Goal: Obtain resource: Obtain resource

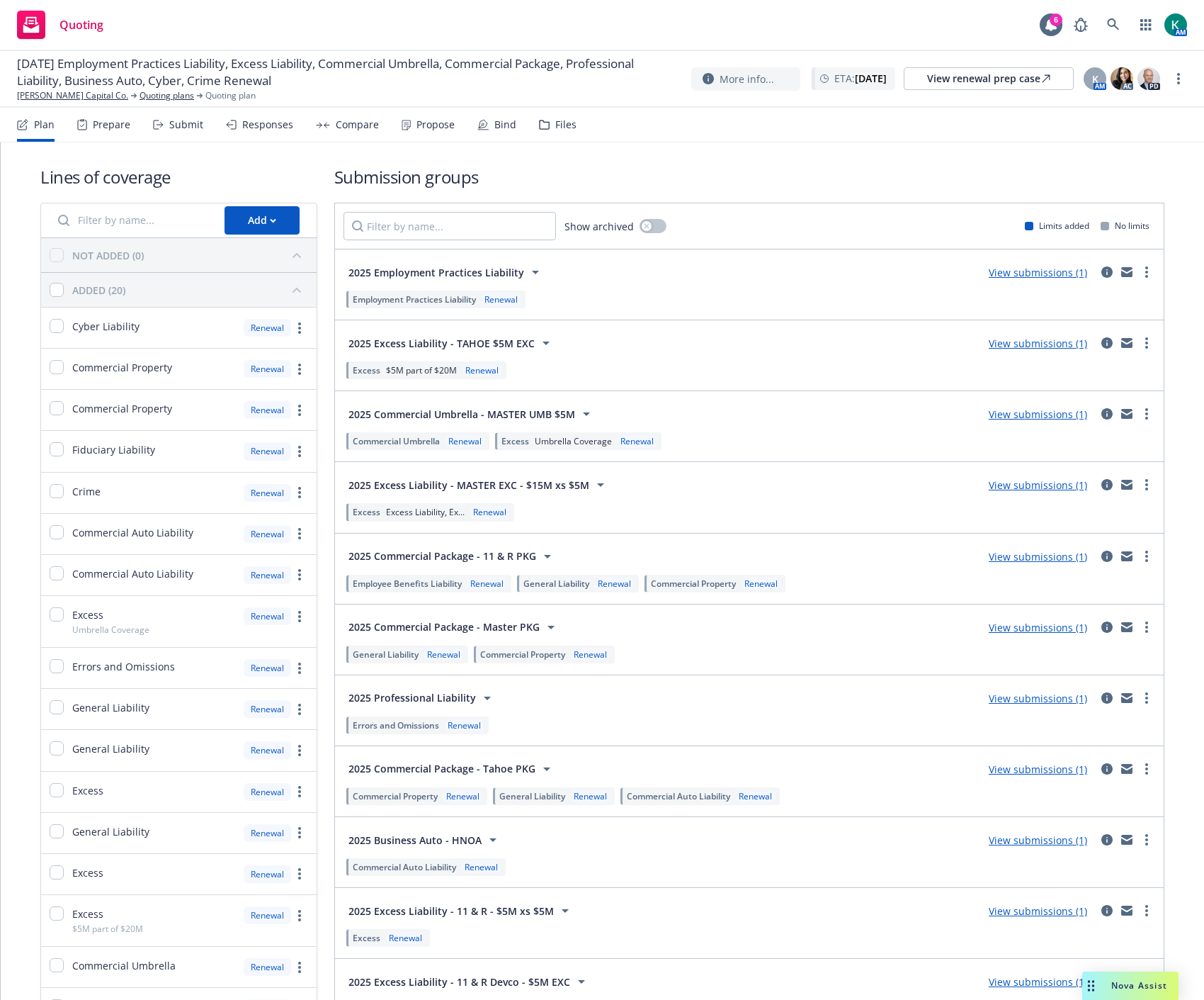
click at [118, 126] on div "Prepare" at bounding box center [111, 124] width 38 height 11
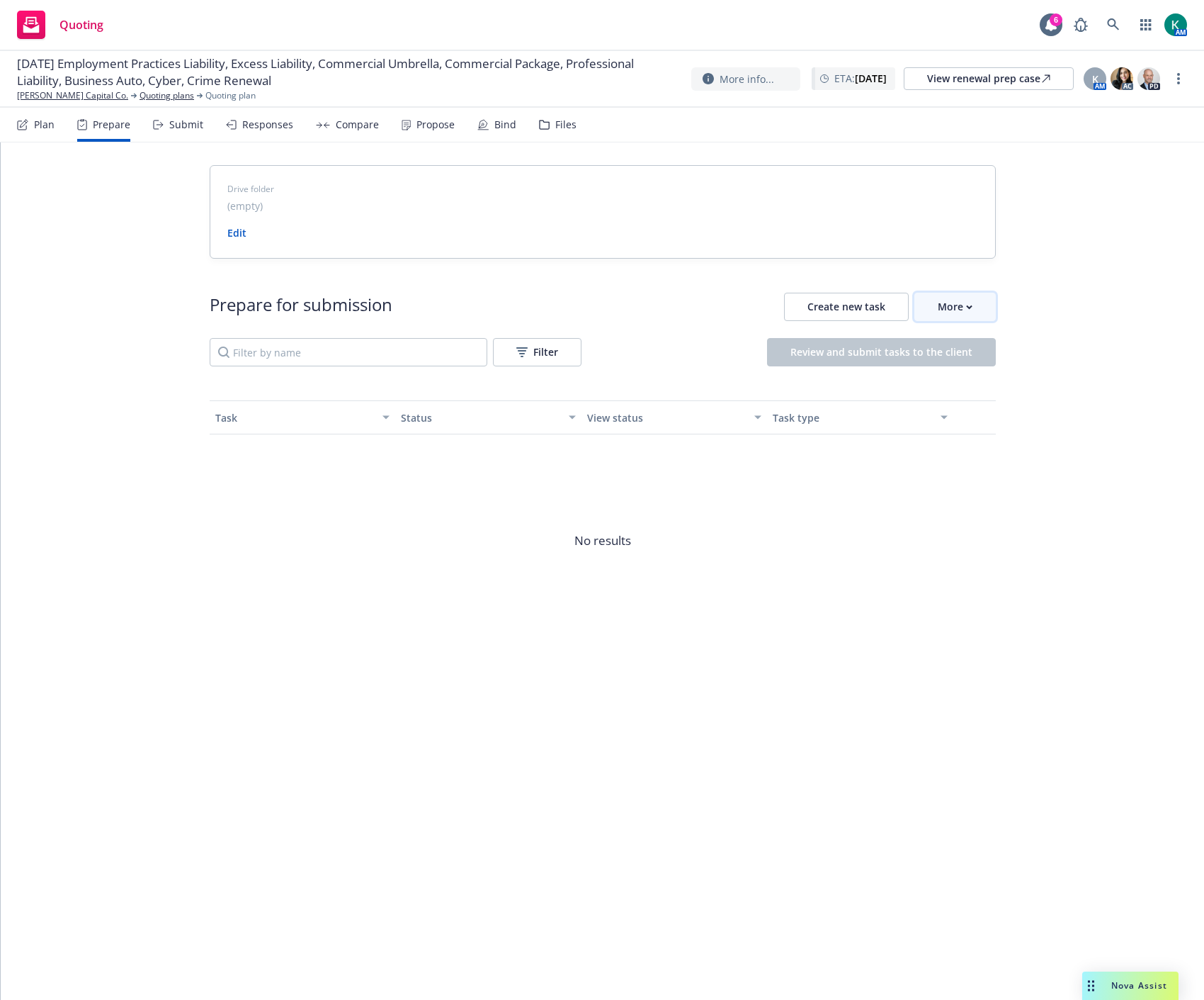
click at [973, 310] on button "More" at bounding box center [955, 307] width 81 height 28
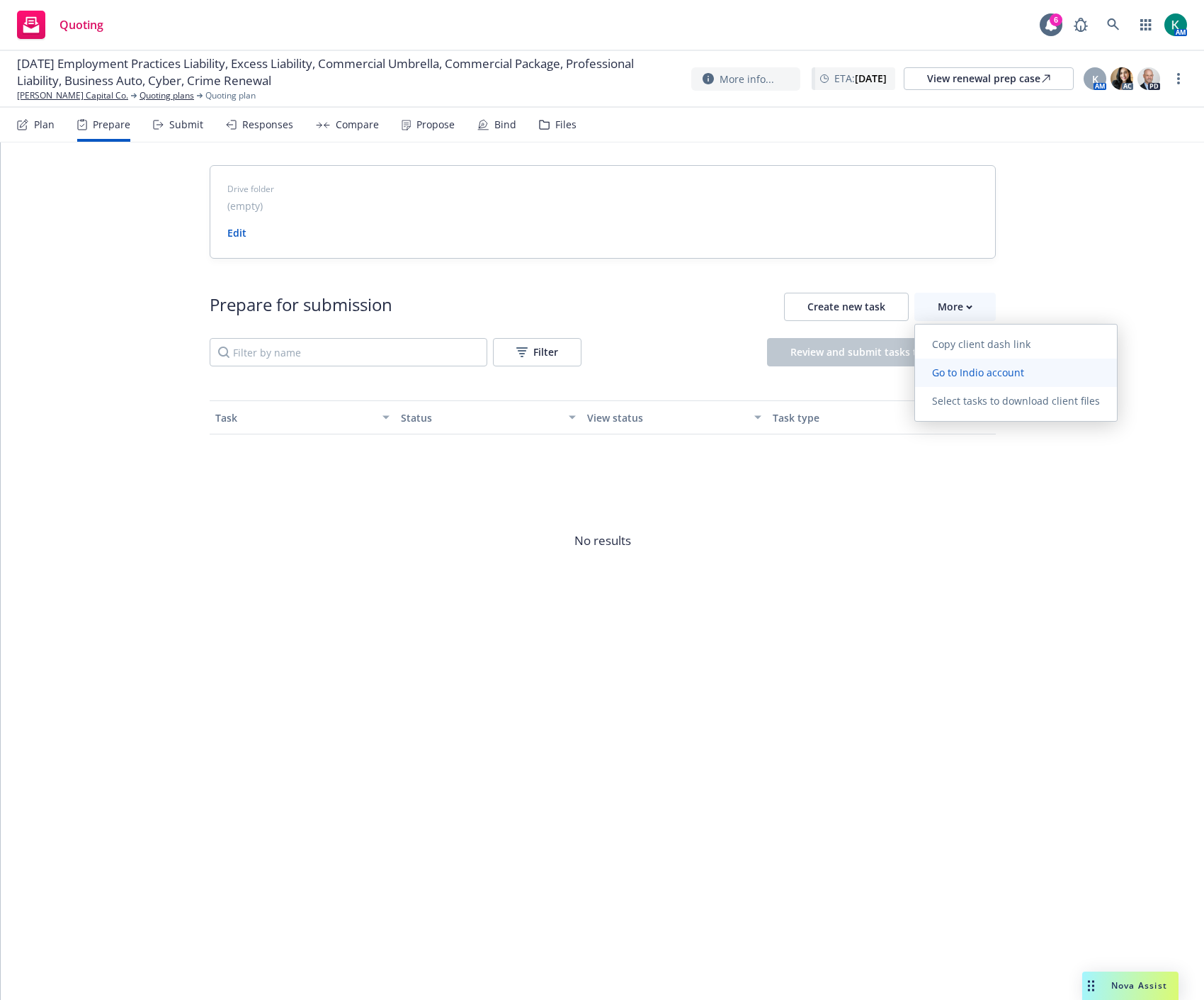
click at [964, 359] on link "Go to Indio account" at bounding box center [1016, 372] width 202 height 28
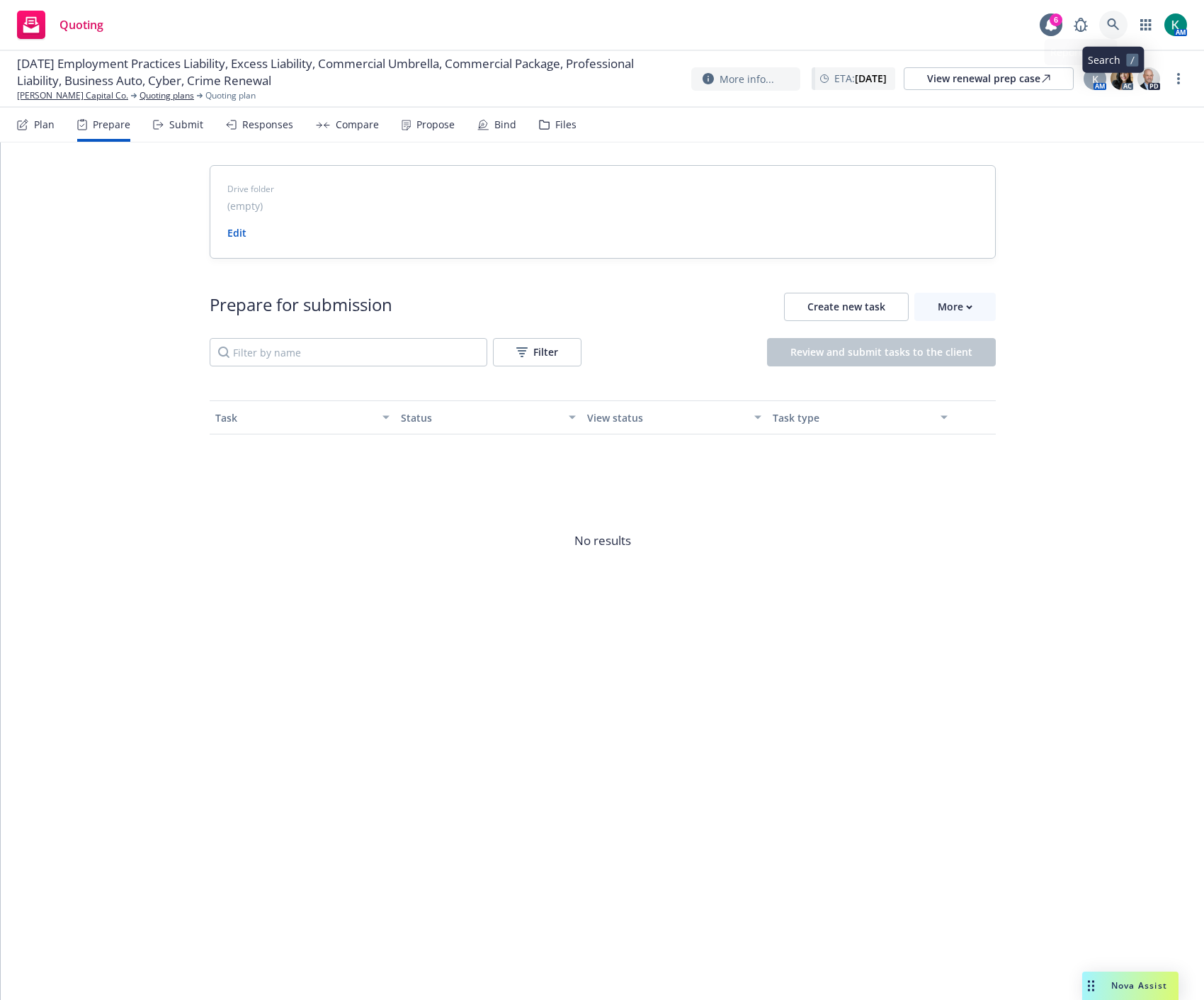
click at [1117, 23] on icon at bounding box center [1113, 25] width 13 height 13
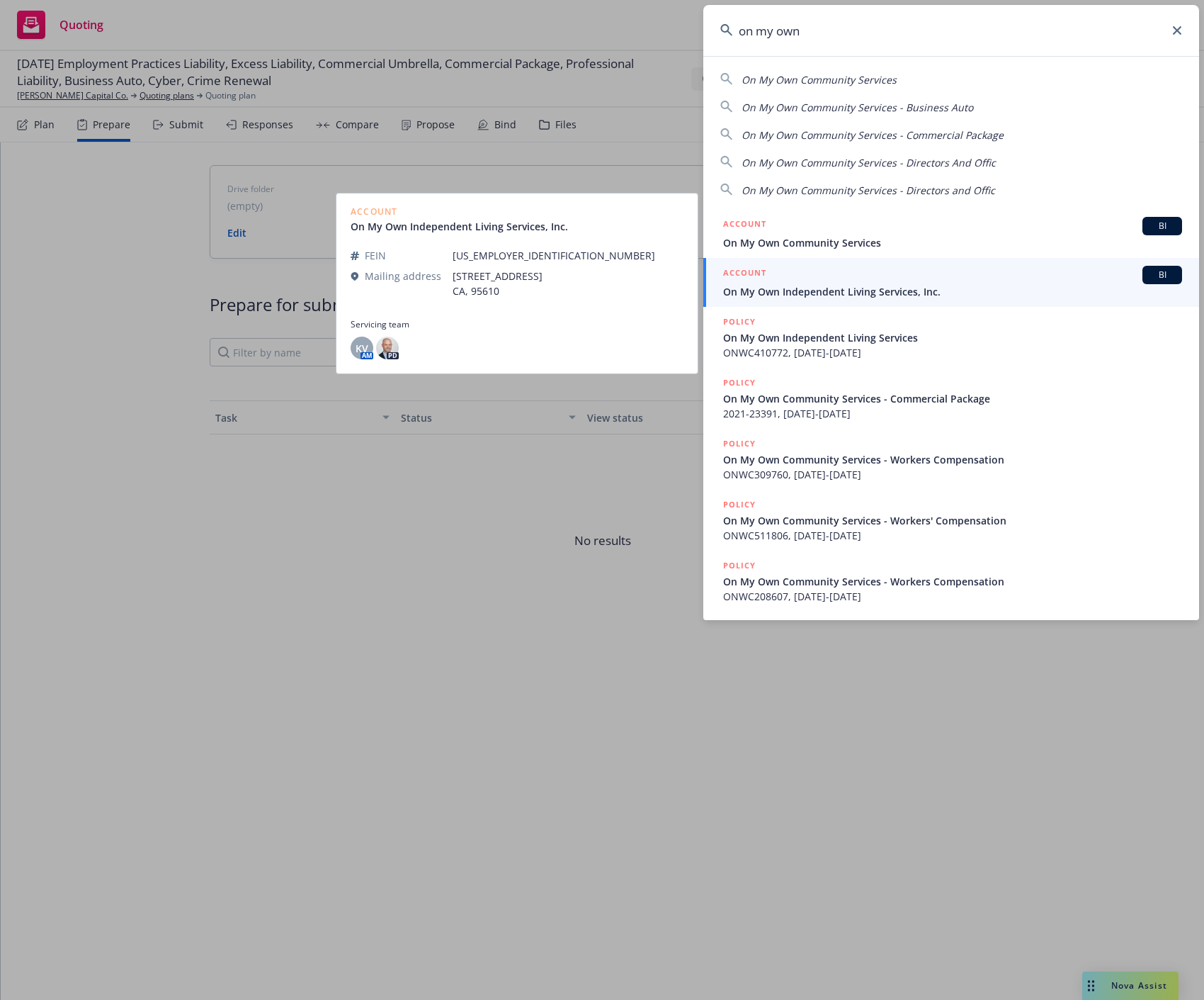
type input "on my own"
click at [768, 295] on span "On My Own Independent Living Services, Inc." at bounding box center [952, 291] width 459 height 15
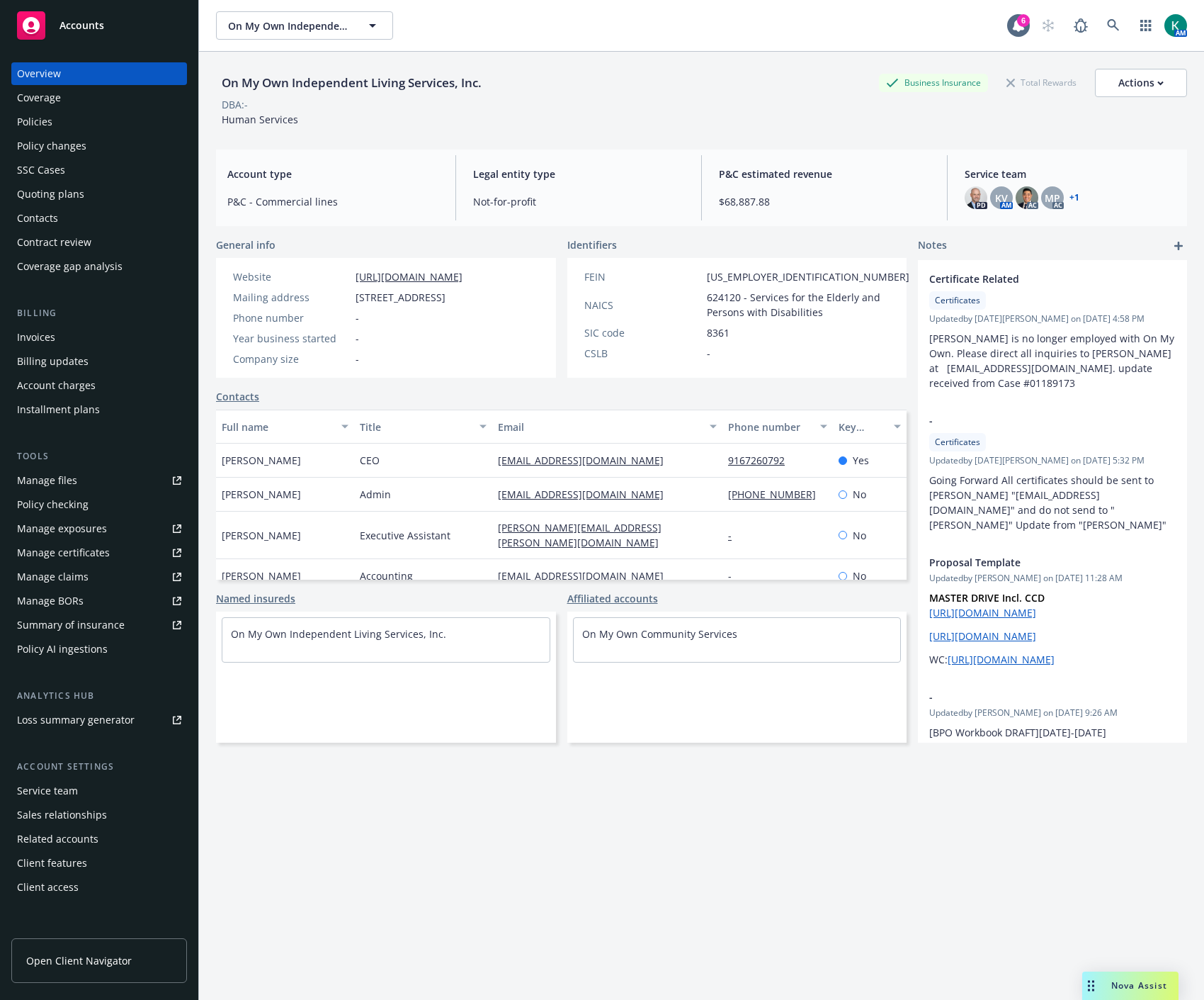
click at [44, 118] on div "Policies" at bounding box center [34, 122] width 35 height 23
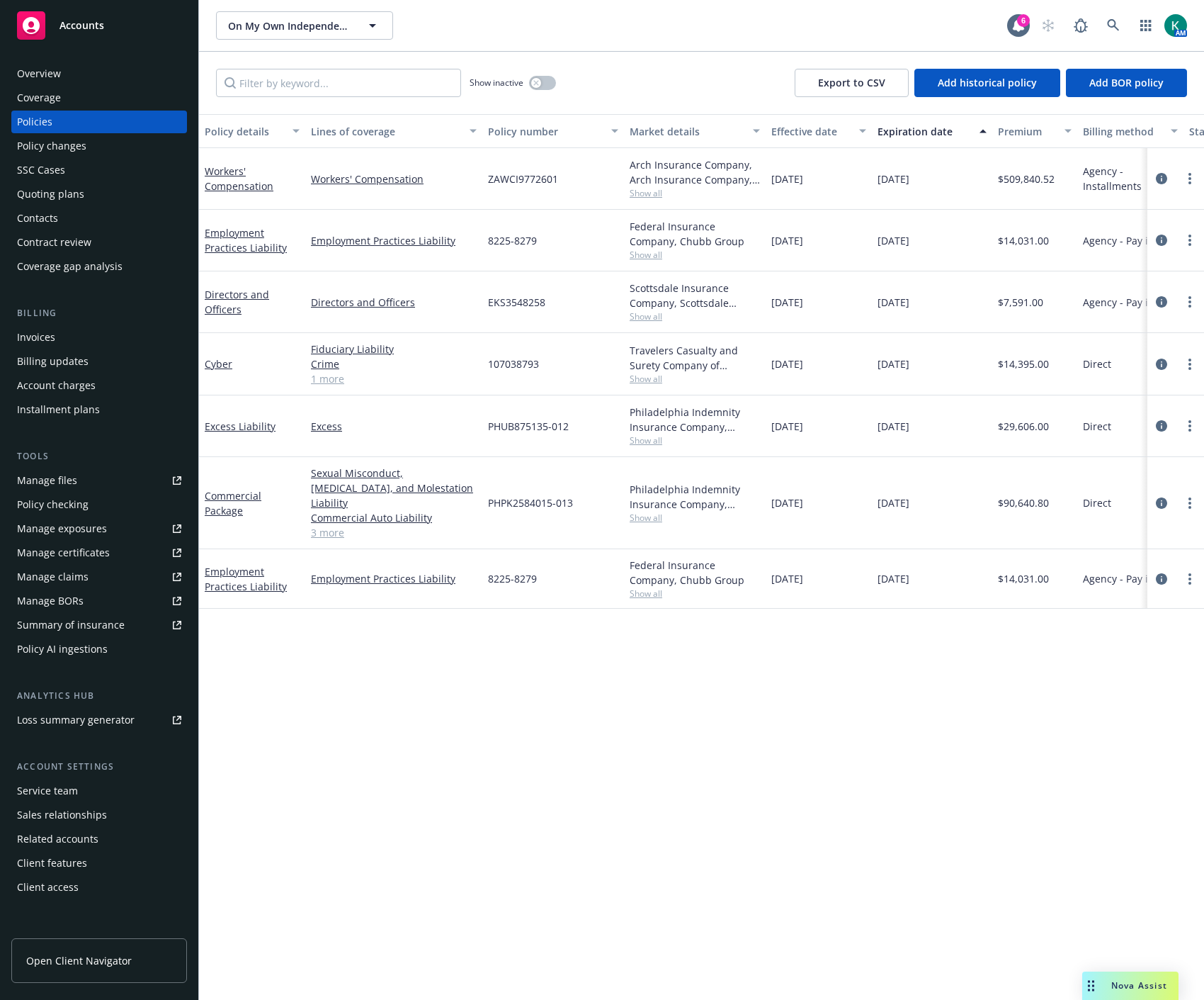
click at [50, 195] on div "Quoting plans" at bounding box center [51, 195] width 67 height 23
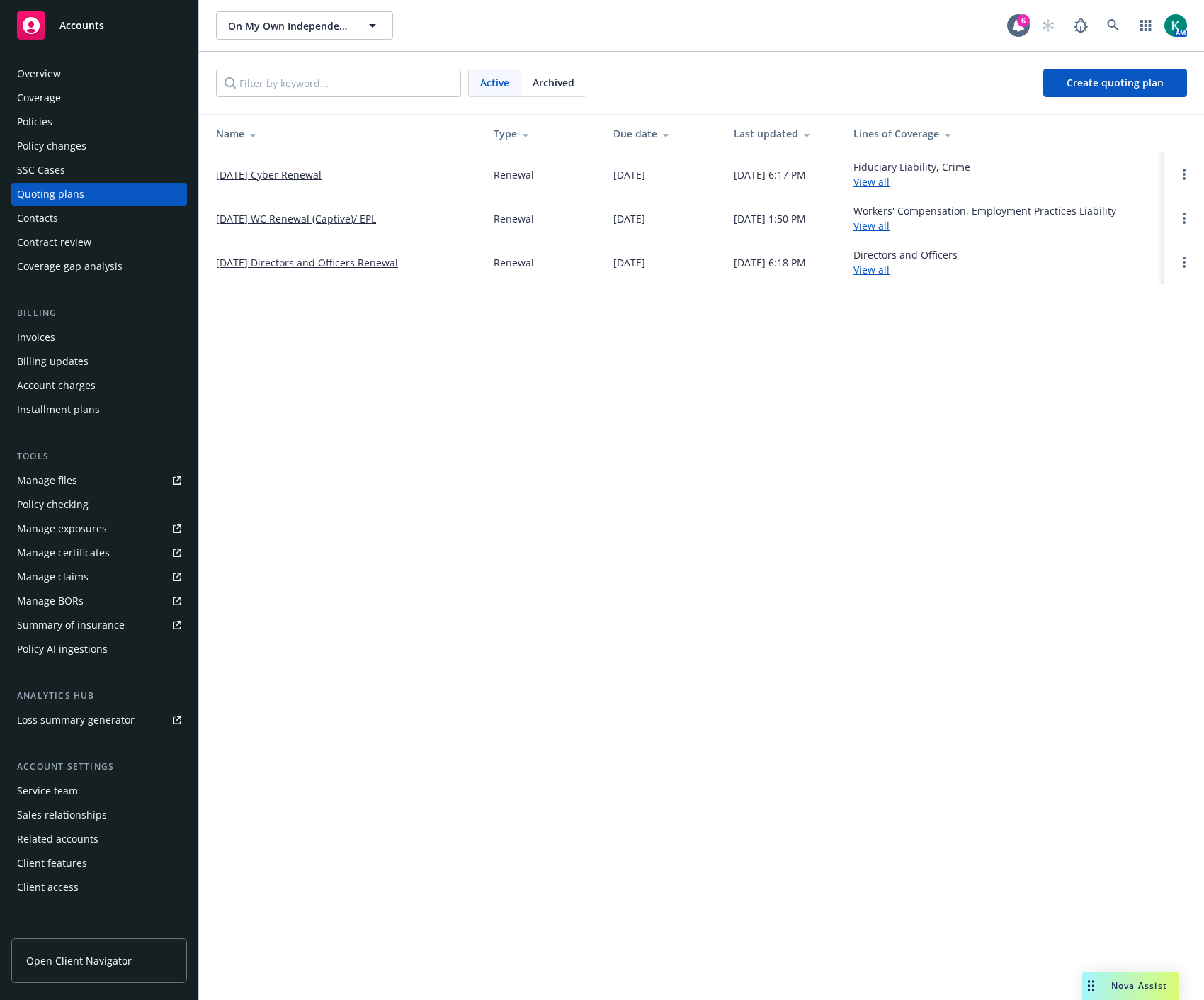
click at [298, 259] on link "11/01/25 Directors and Officers Renewal" at bounding box center [307, 262] width 182 height 15
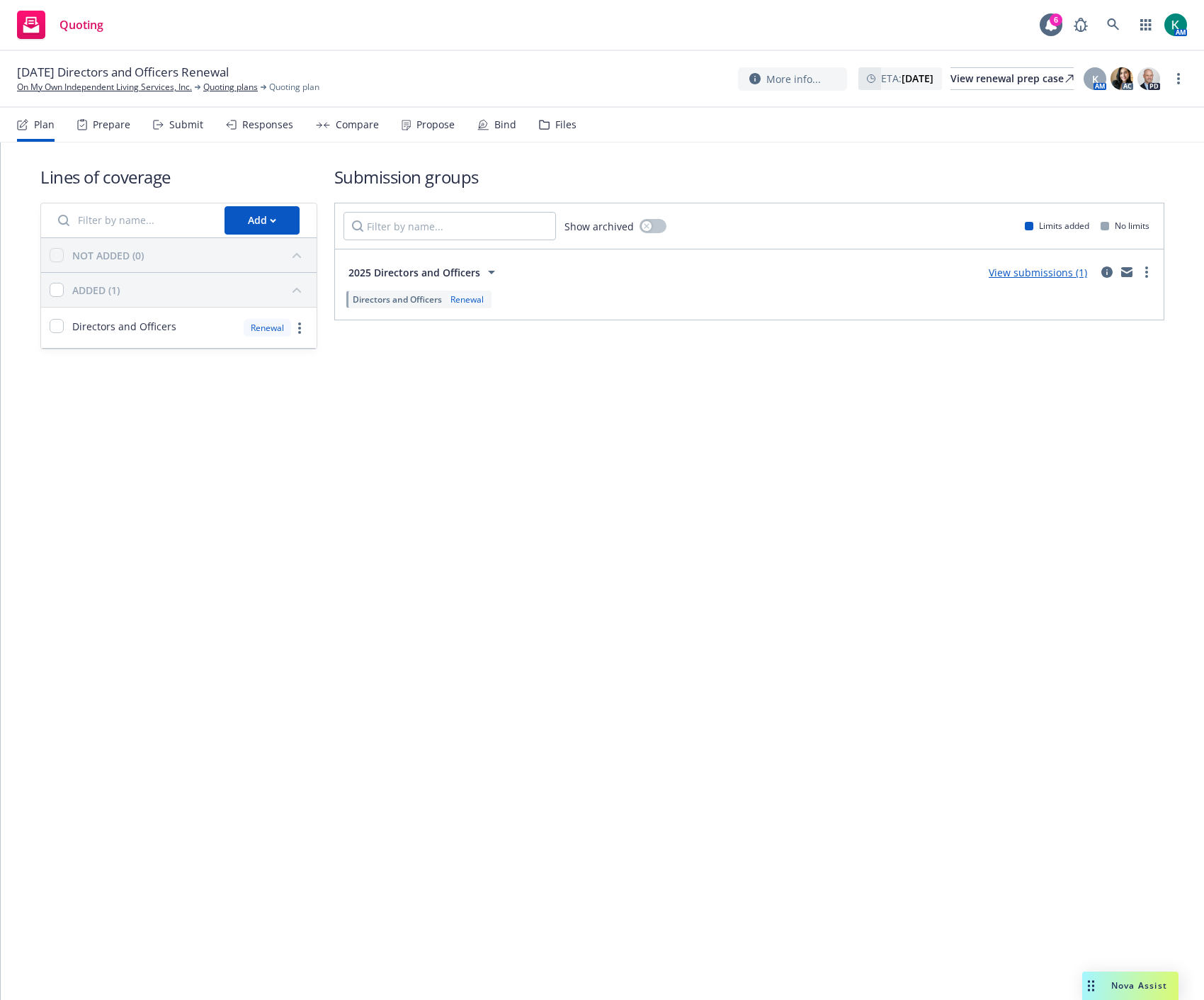
click at [560, 116] on div "Files" at bounding box center [558, 125] width 38 height 34
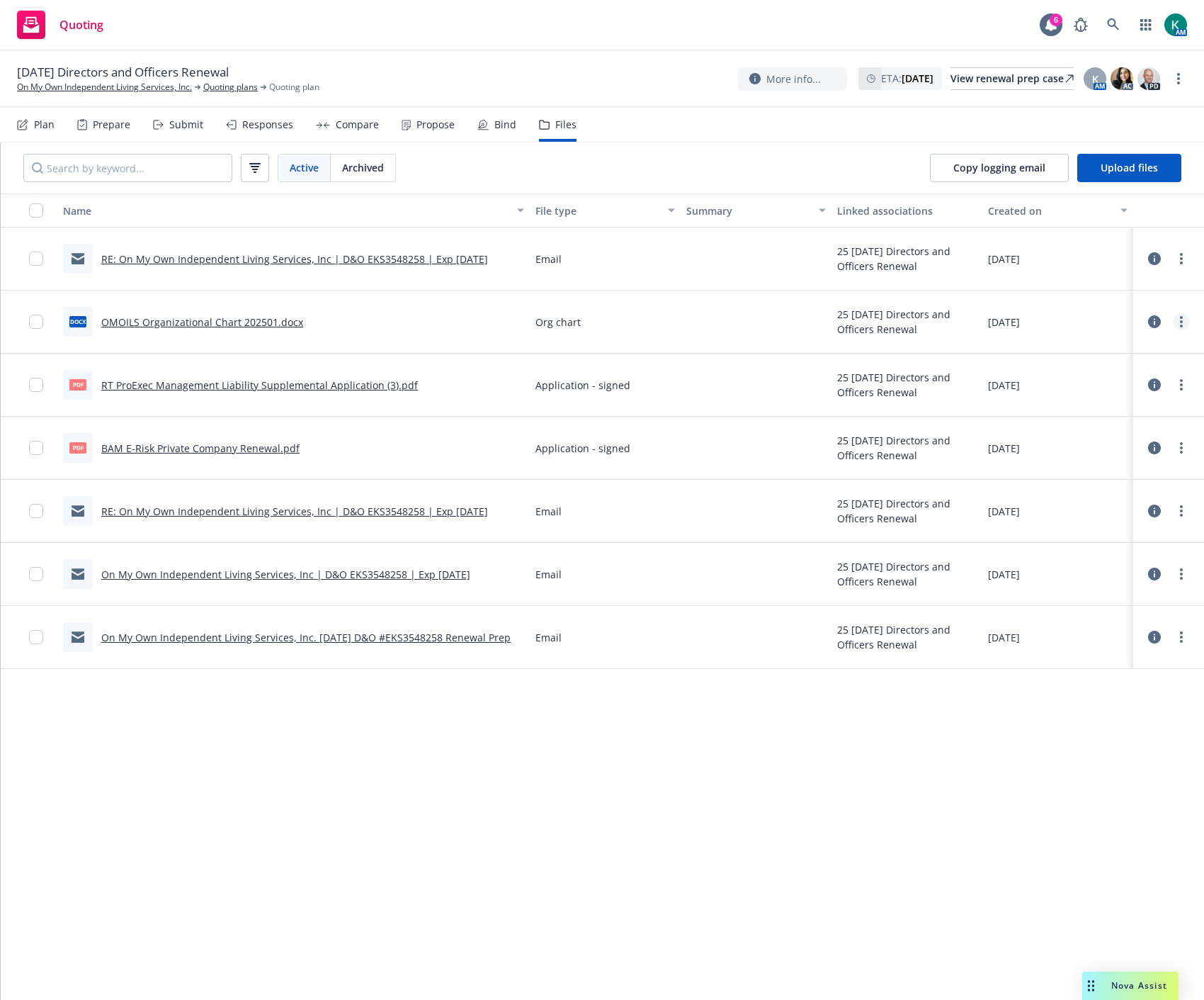
click at [1183, 326] on icon "more" at bounding box center [1182, 321] width 3 height 11
click at [1138, 369] on link "Download" at bounding box center [1119, 379] width 141 height 28
click at [1043, 175] on button "Copy logging email" at bounding box center [999, 168] width 139 height 28
click at [731, 805] on div "Name File type Summary Linked associations Created on RE: On My Own Independent…" at bounding box center [602, 596] width 1203 height 806
click at [984, 78] on div "View renewal prep case" at bounding box center [1012, 79] width 123 height 21
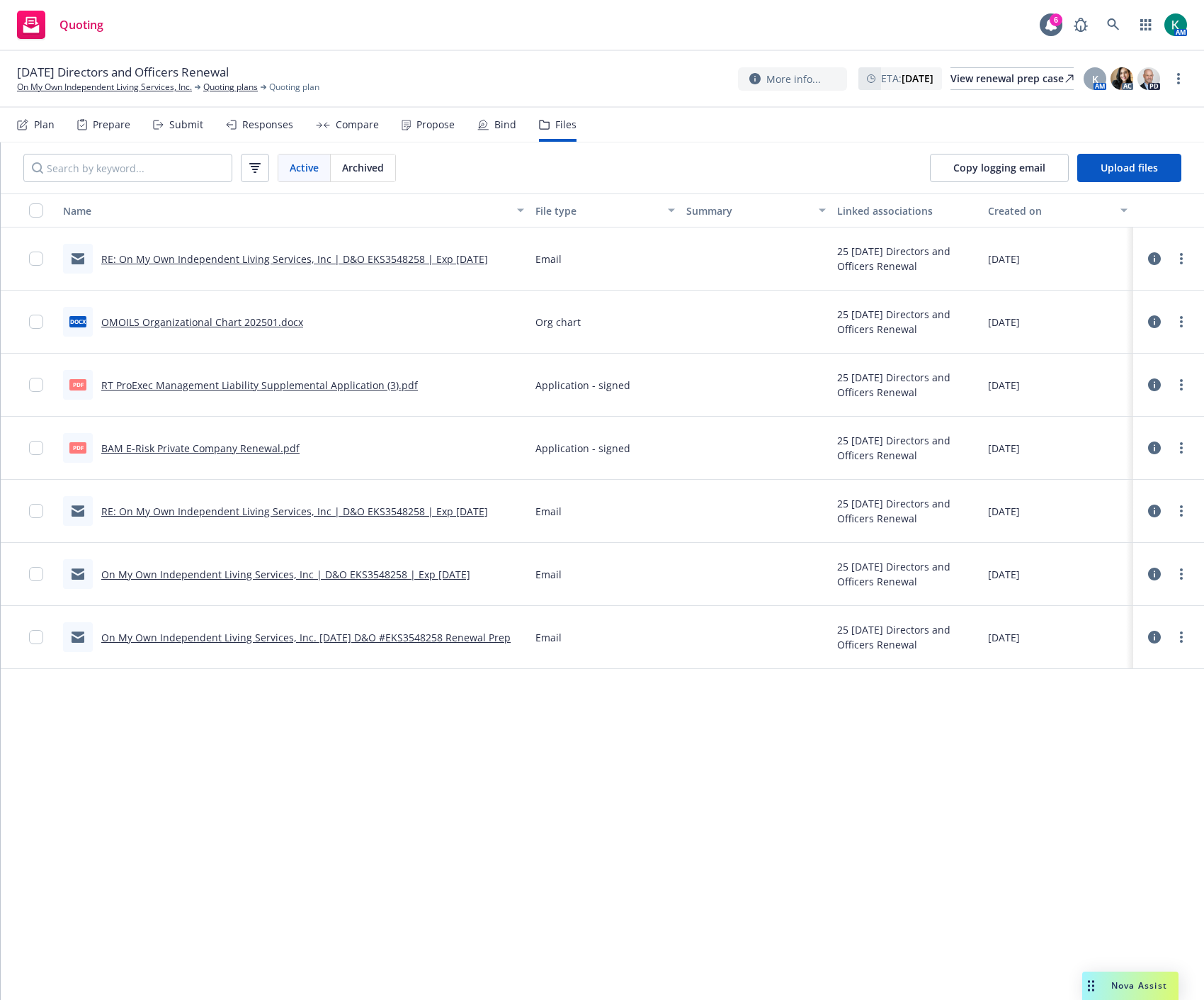
click at [183, 119] on div "Submit" at bounding box center [186, 124] width 34 height 11
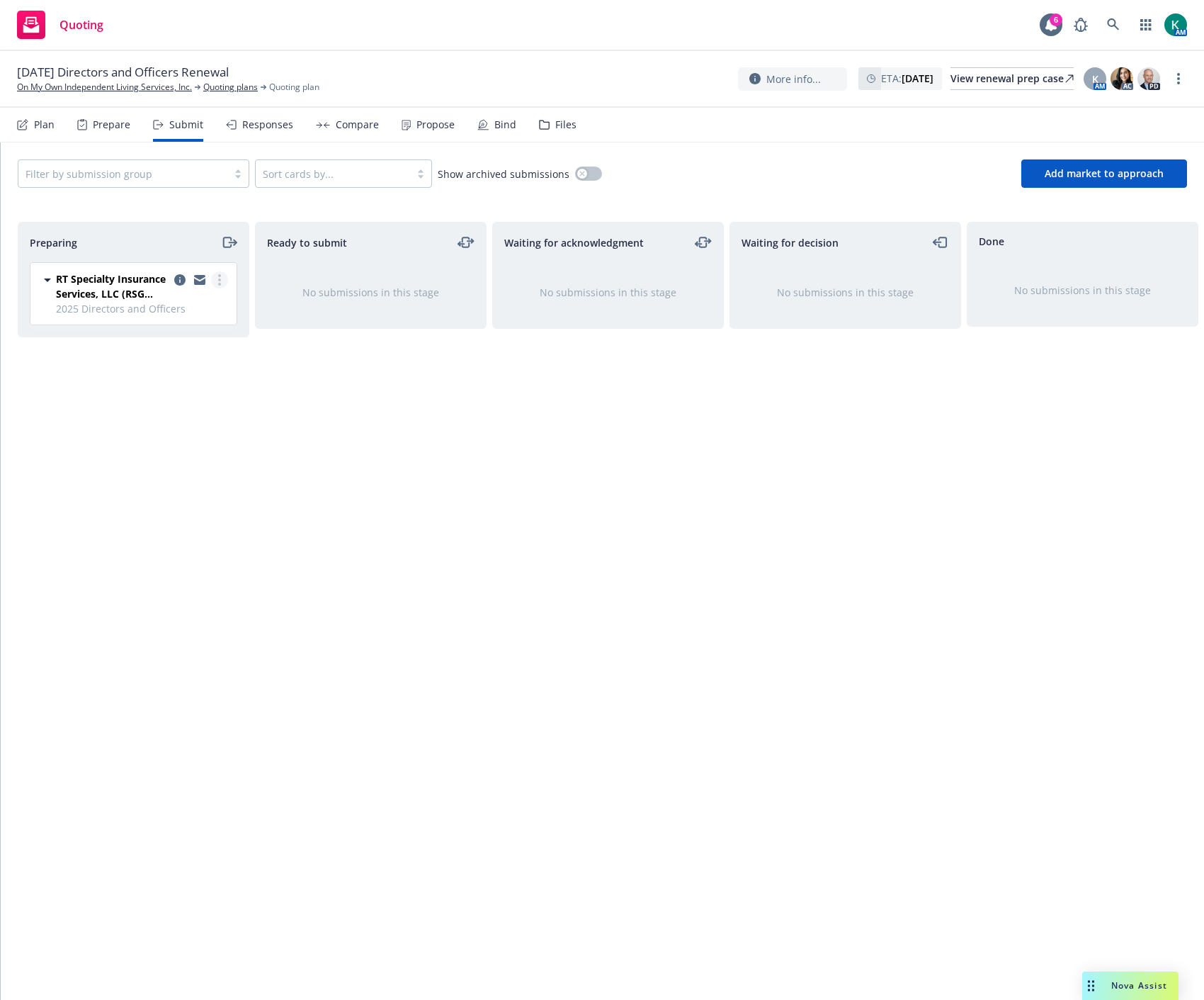
click at [218, 282] on icon "more" at bounding box center [220, 280] width 3 height 11
click at [184, 335] on span "Log acknowledgement" at bounding box center [155, 338] width 139 height 14
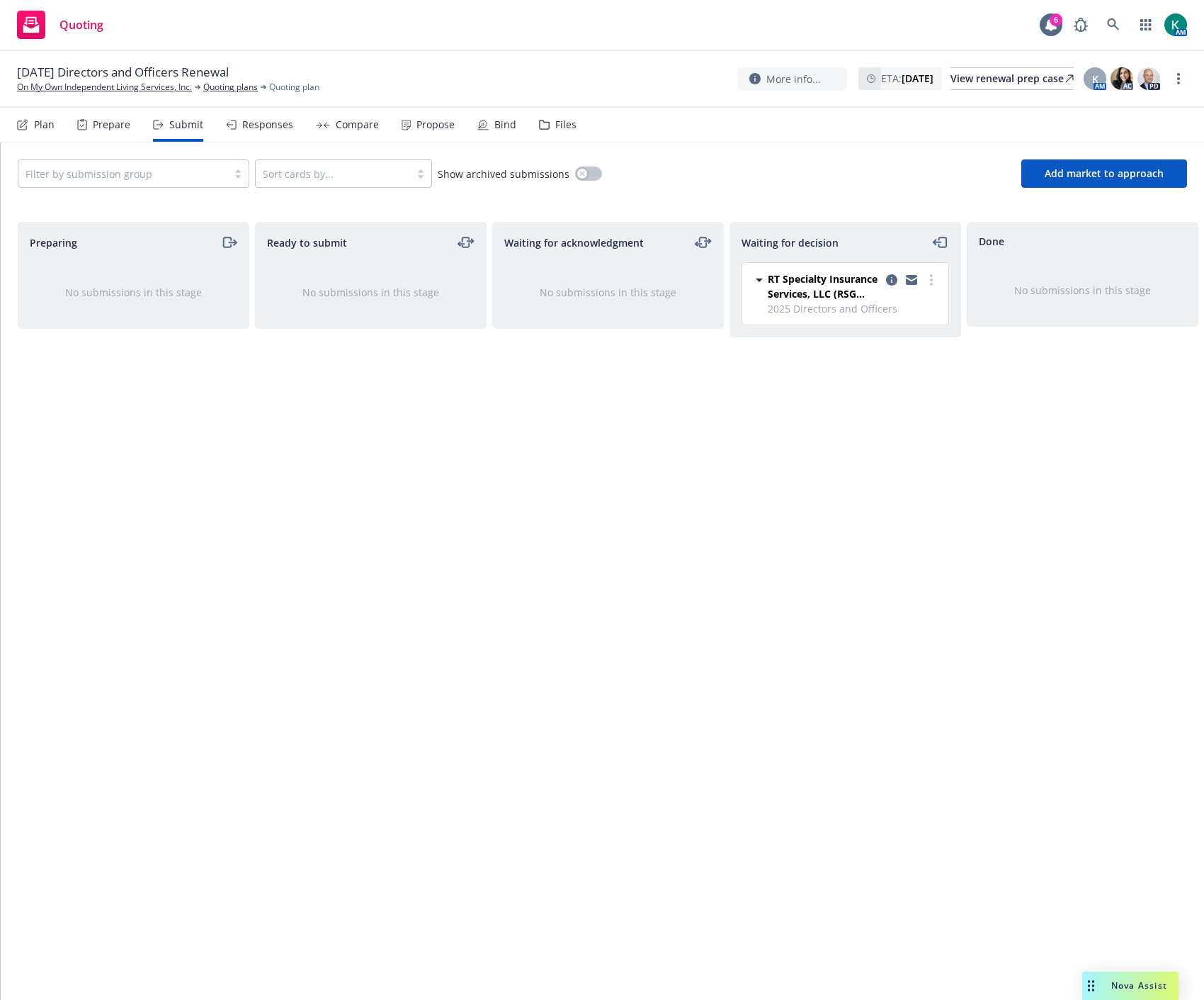
click at [496, 523] on div "Waiting for acknowledgment No submissions in this stage" at bounding box center [608, 595] width 231 height 749
click at [943, 350] on div "Waiting for decision RT Specialty Insurance Services, LLC (RSG Specialty, LLC) …" at bounding box center [845, 595] width 231 height 749
click at [1119, 24] on icon at bounding box center [1113, 25] width 13 height 13
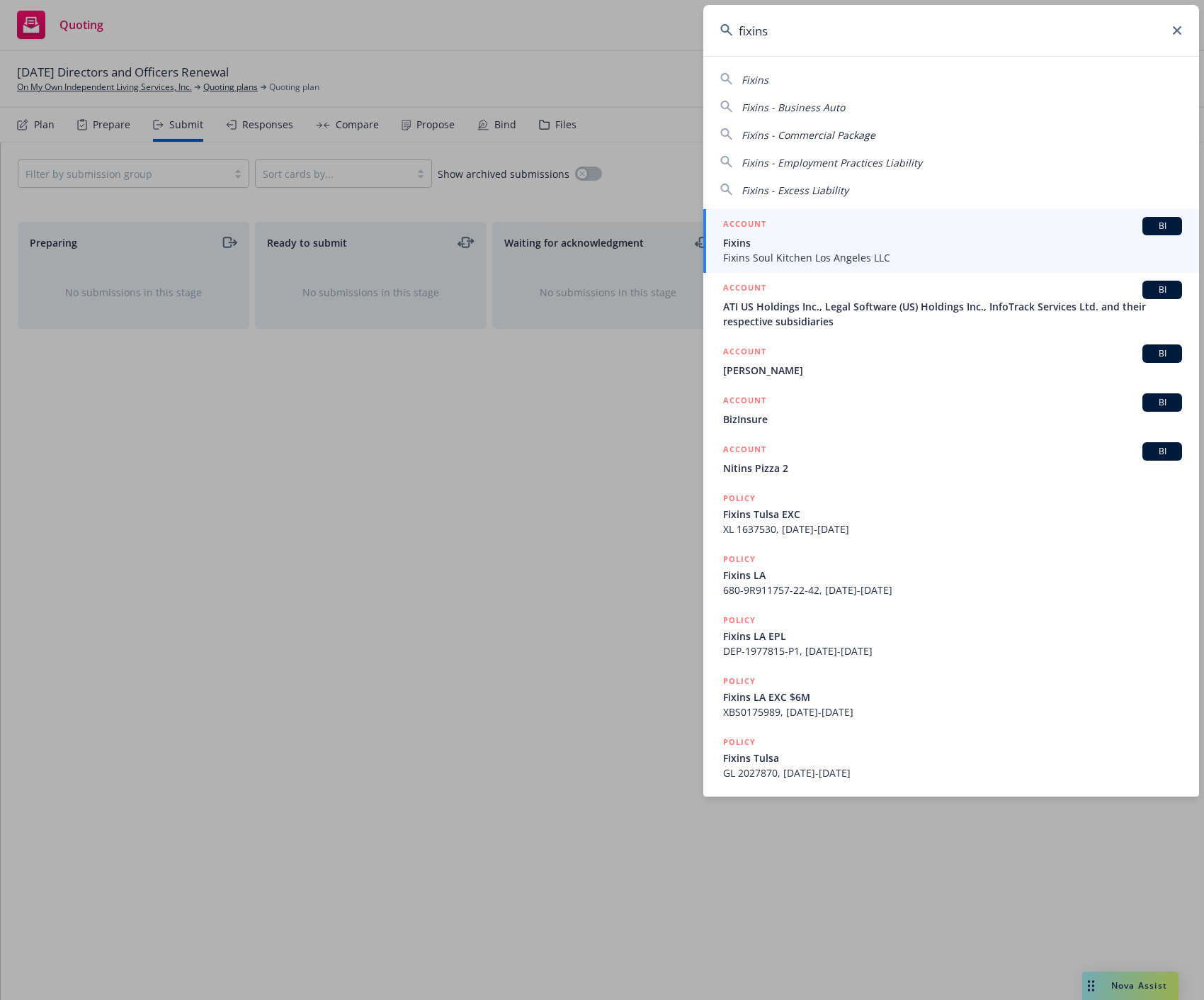
type input "fixins"
click at [910, 229] on div "ACCOUNT BI" at bounding box center [952, 226] width 459 height 18
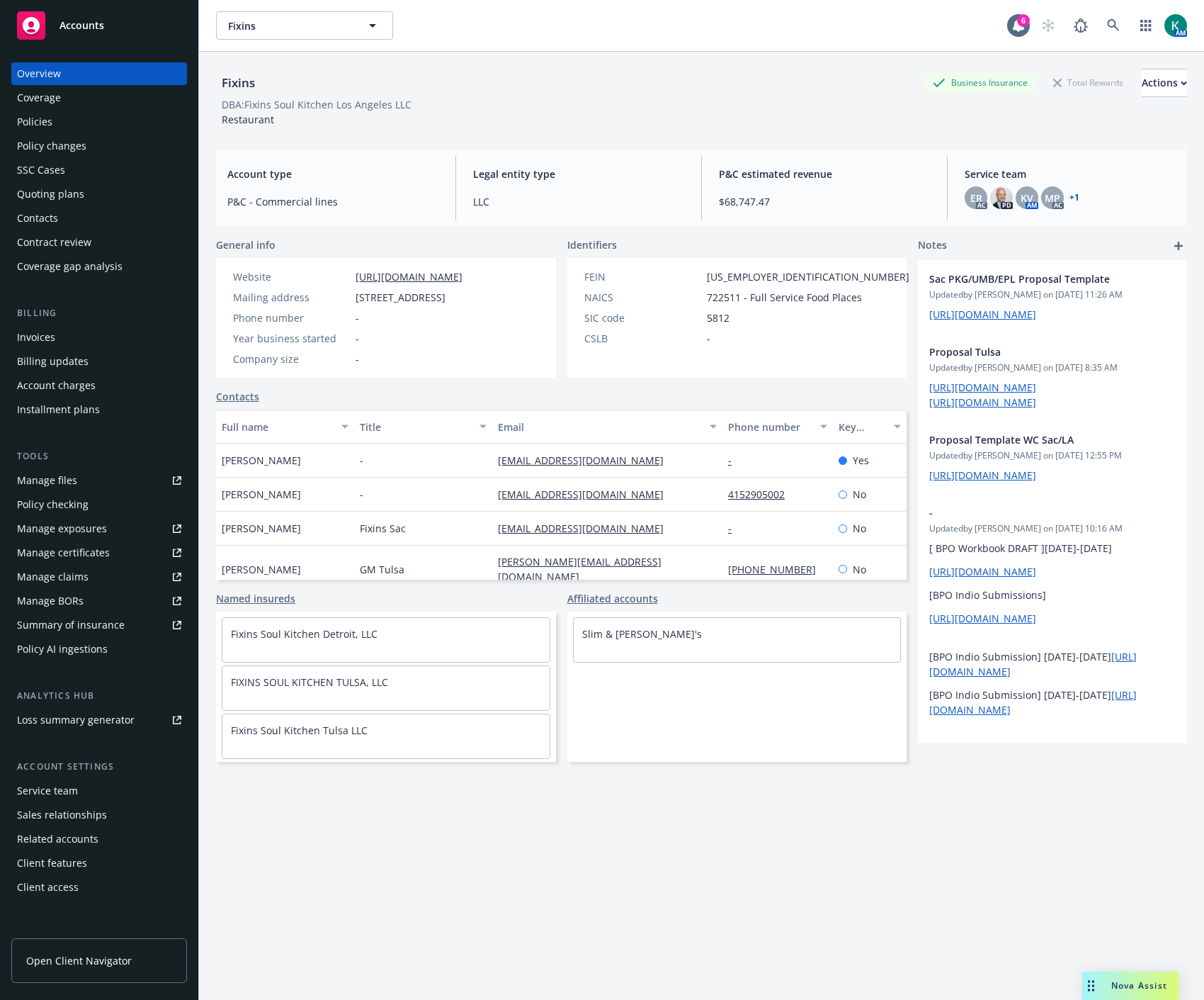
drag, startPoint x: 640, startPoint y: 851, endPoint x: 639, endPoint y: 841, distance: 10.0
click at [640, 851] on div "Fixins Business Insurance Total Rewards Actions DBA: Fixins Soul Kitchen Los An…" at bounding box center [702, 543] width 971 height 983
click at [1093, 975] on div "Drag to move" at bounding box center [1091, 985] width 18 height 28
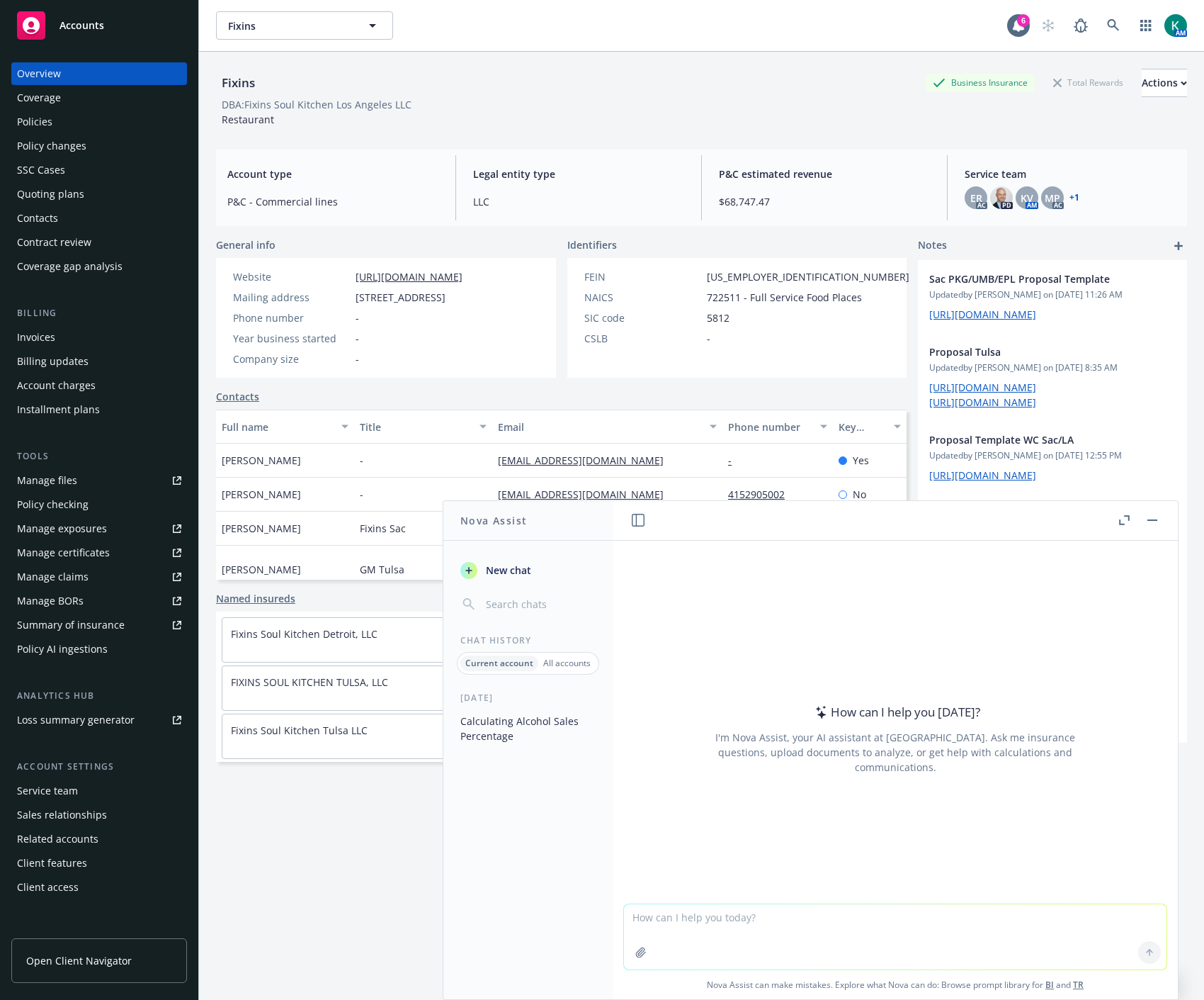
click at [805, 918] on textarea at bounding box center [895, 936] width 542 height 65
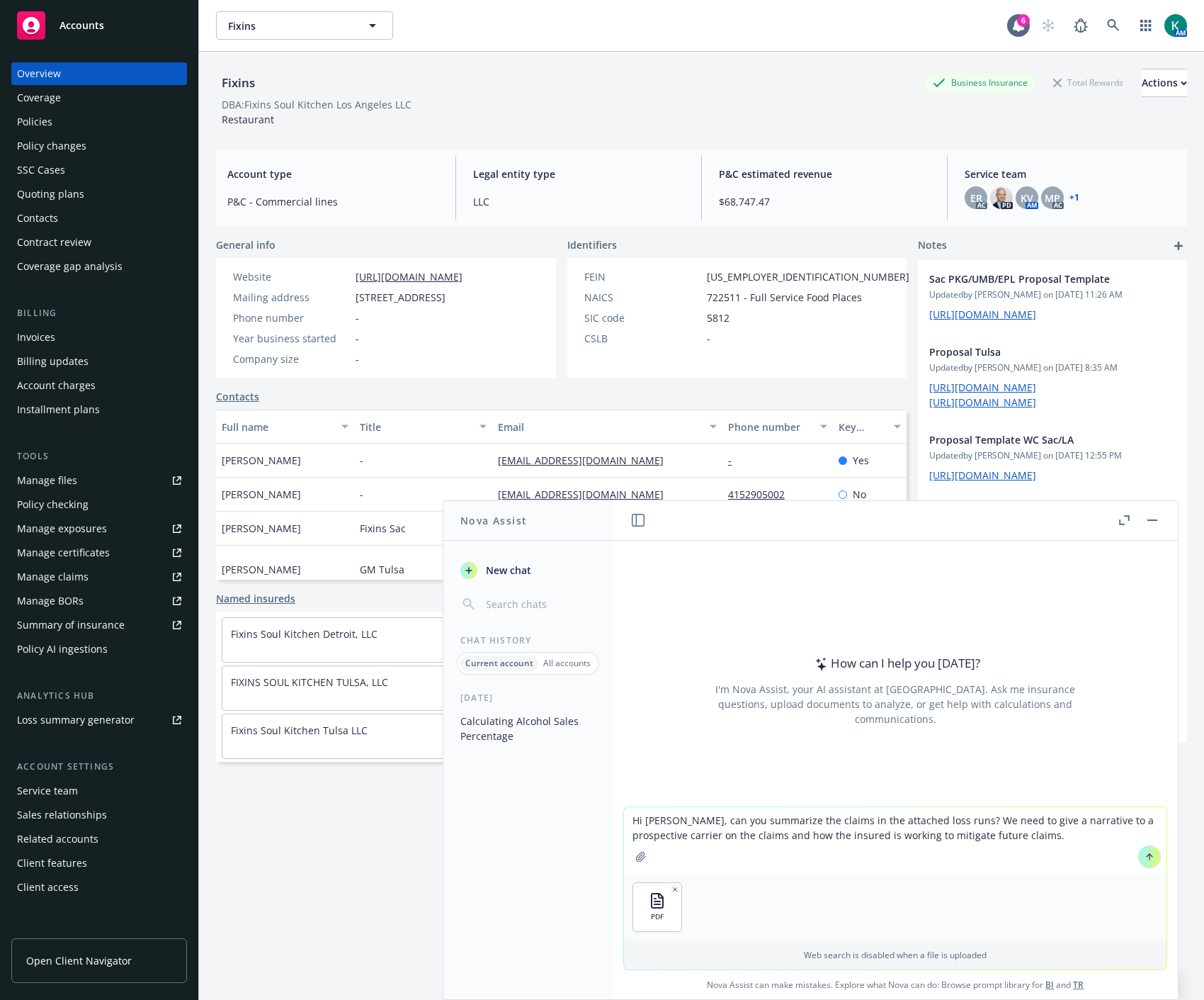
type textarea "Hi [PERSON_NAME], can you summarize the claims in the attached loss runs? We ne…"
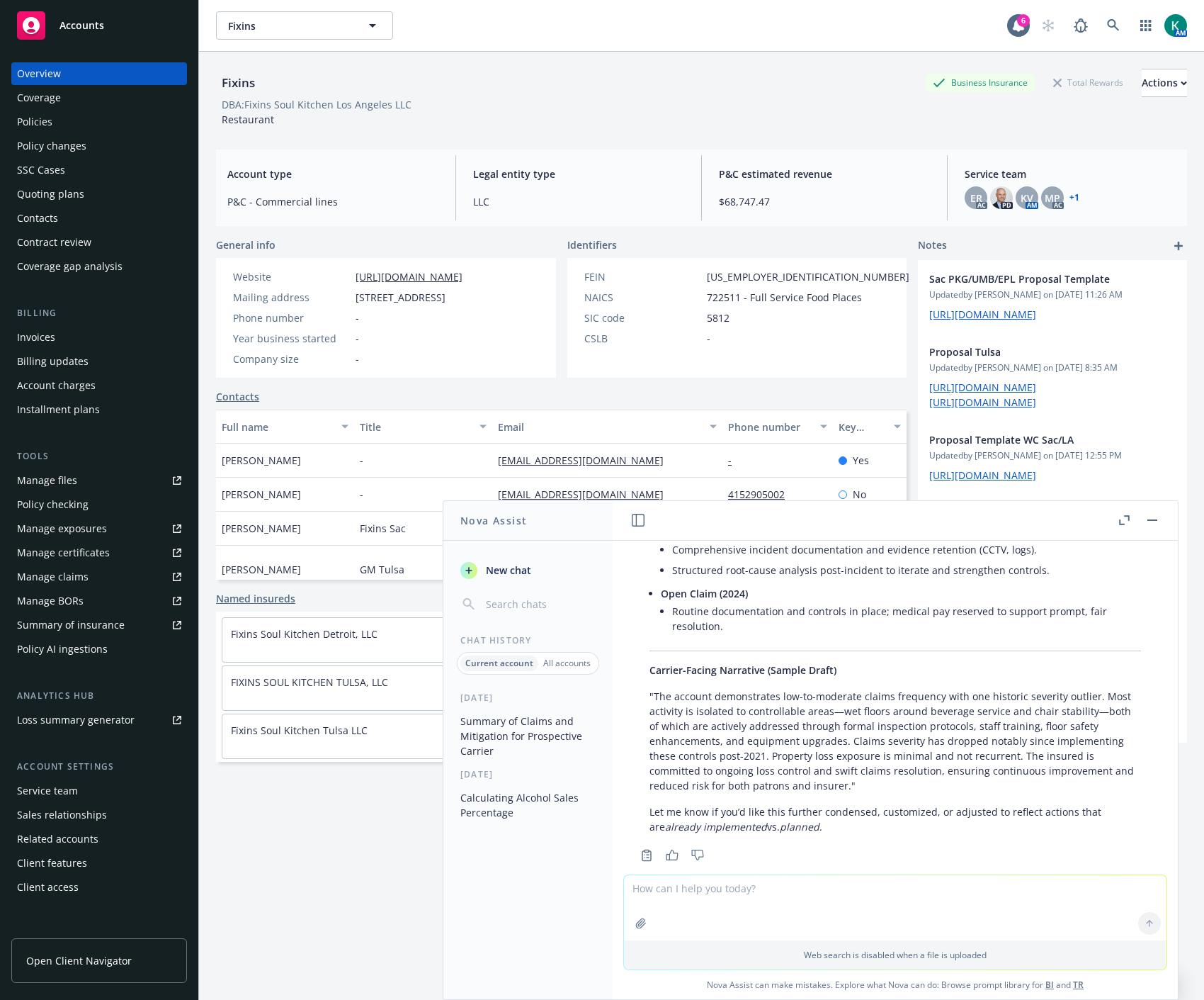
scroll to position [879, 0]
